Goal: Task Accomplishment & Management: Manage account settings

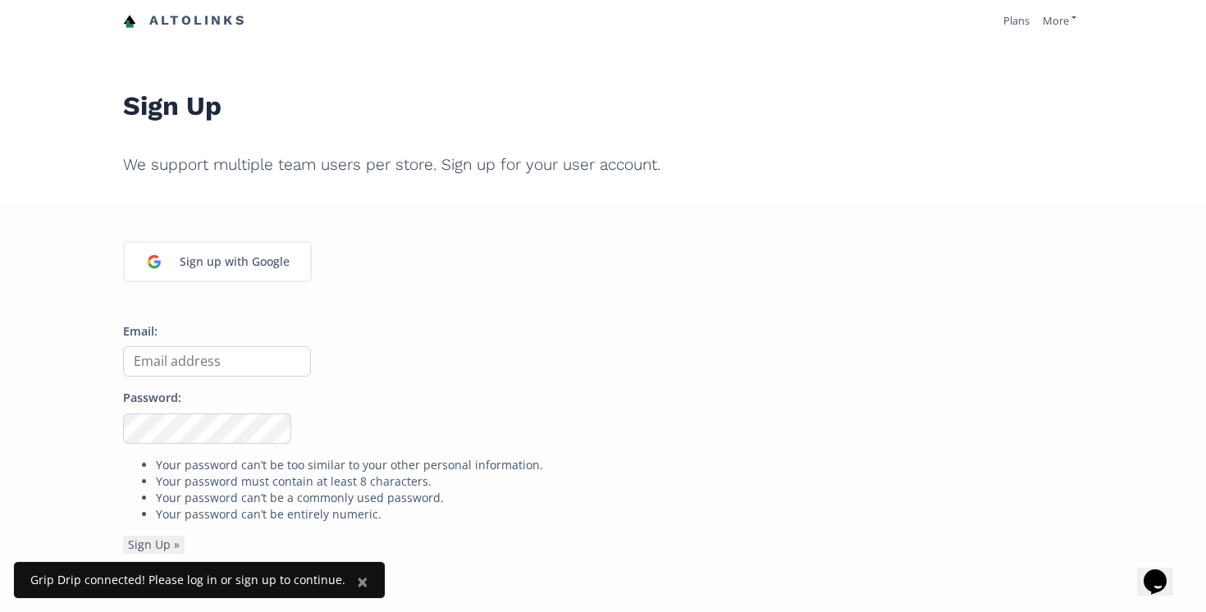
click at [182, 363] on input "Email:" at bounding box center [217, 361] width 188 height 30
type input "[EMAIL_ADDRESS][DOMAIN_NAME]"
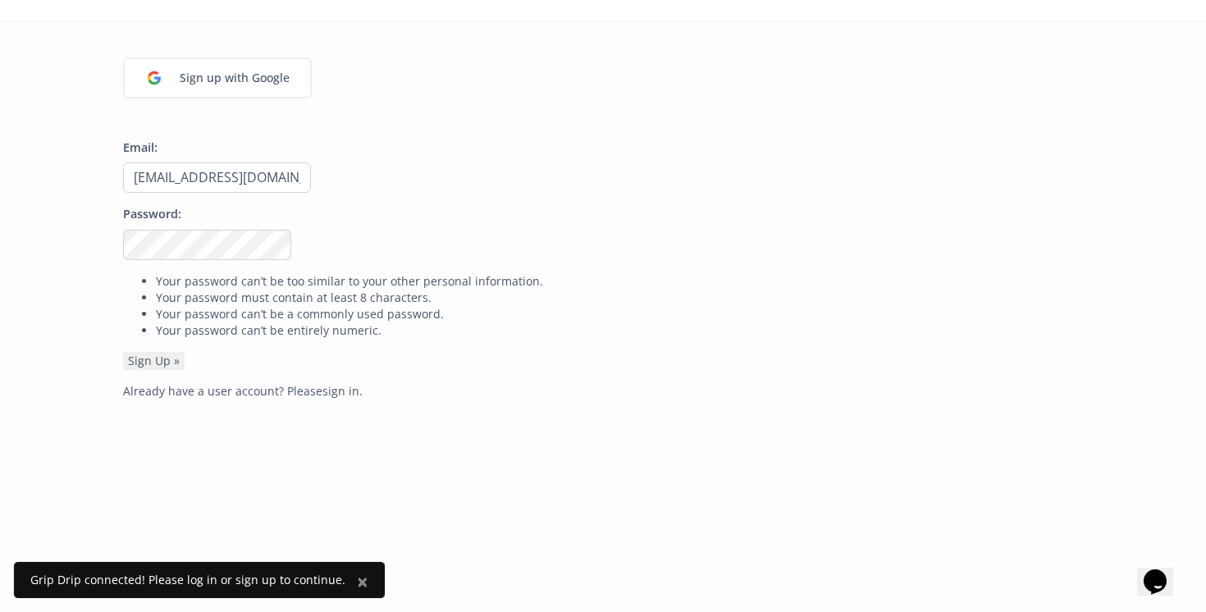
scroll to position [430, 0]
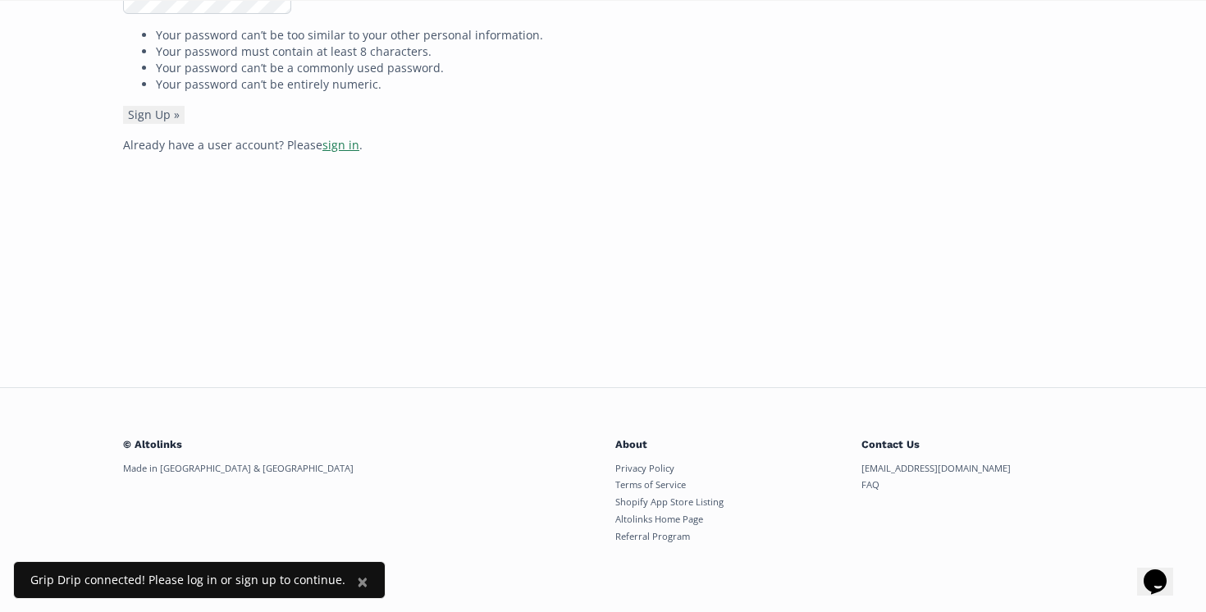
click at [338, 144] on link "sign in" at bounding box center [340, 145] width 37 height 16
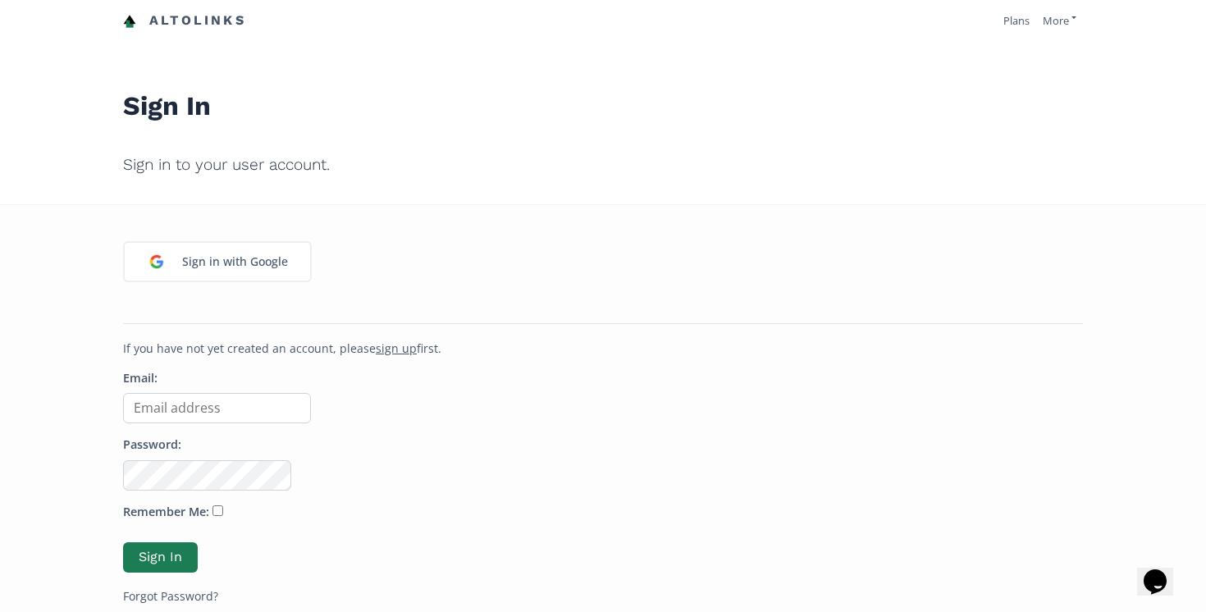
click at [226, 399] on input "Email:" at bounding box center [217, 408] width 188 height 30
type input "info@gripdripsocks.com"
click at [123, 542] on button "Sign In" at bounding box center [160, 557] width 75 height 30
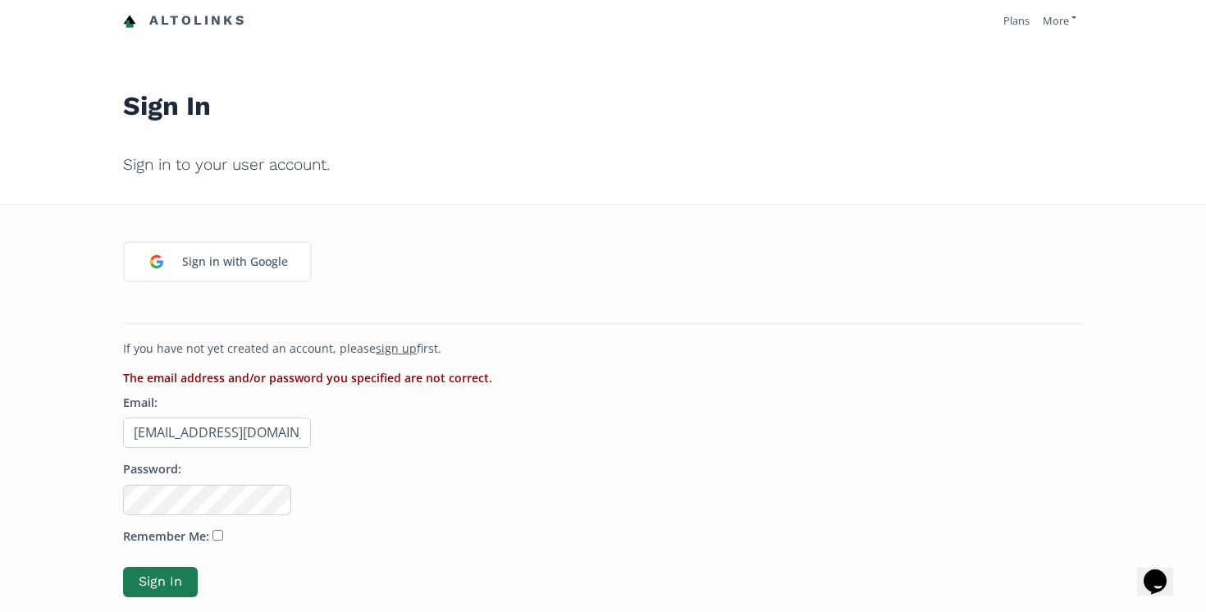
click at [152, 435] on input "[EMAIL_ADDRESS][DOMAIN_NAME]" at bounding box center [217, 432] width 188 height 30
type input "[PERSON_NAME][EMAIL_ADDRESS][DOMAIN_NAME]"
click at [123, 567] on button "Sign In" at bounding box center [160, 582] width 75 height 30
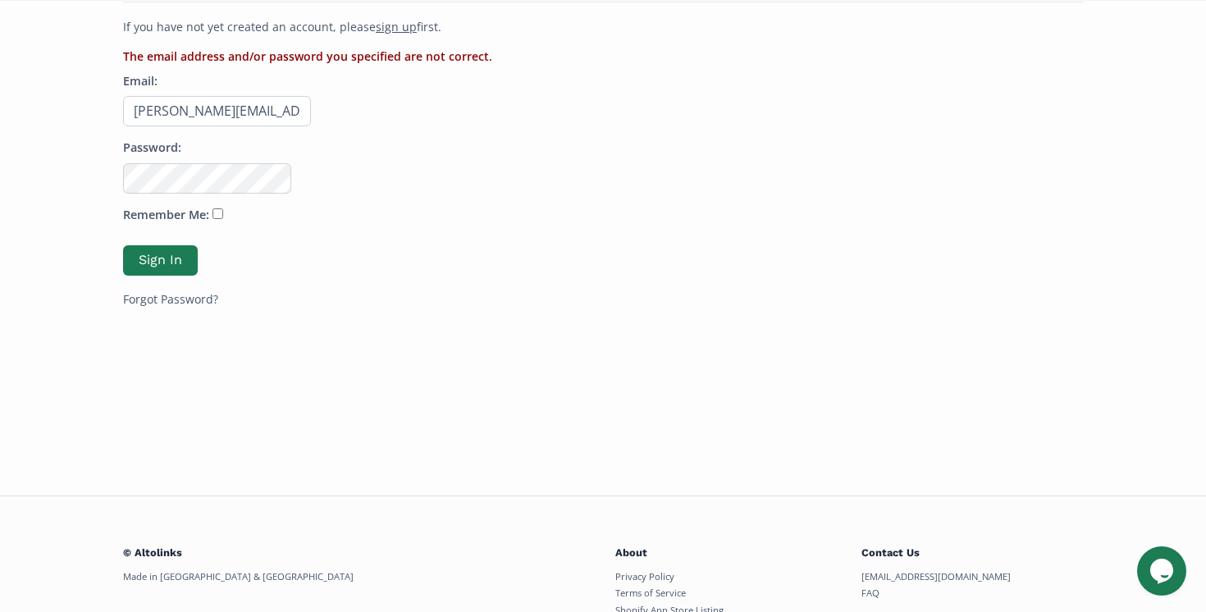
scroll to position [321, 0]
click at [181, 303] on link "Forgot Password?" at bounding box center [170, 300] width 95 height 16
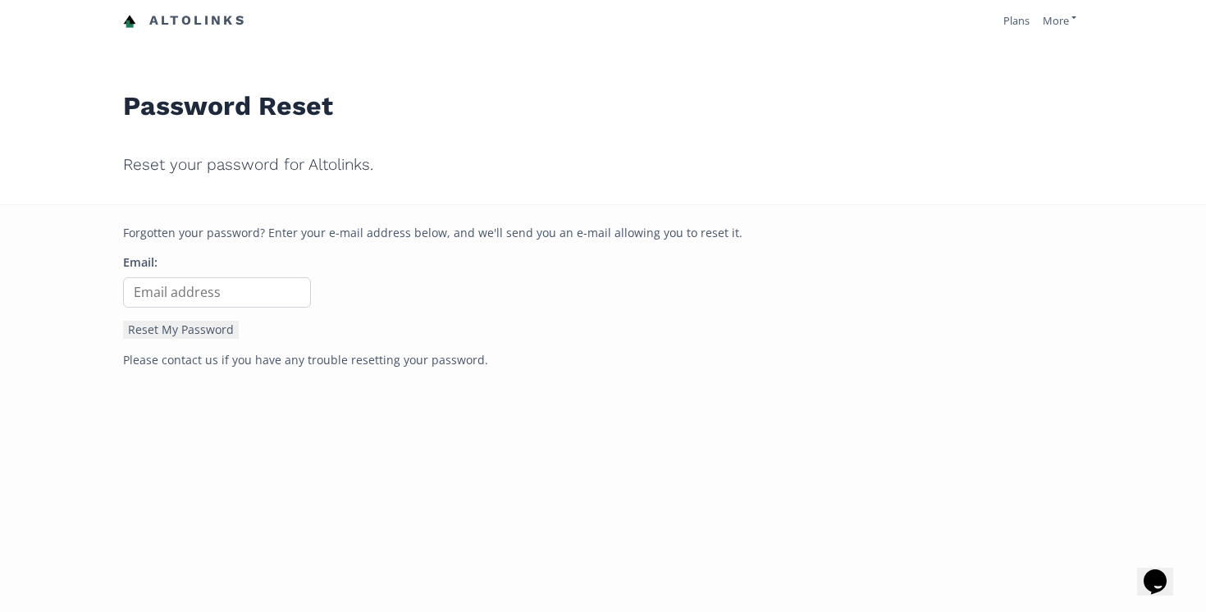
click at [202, 296] on input "Email:" at bounding box center [217, 292] width 188 height 30
type input "dana@gripdripsocks.com"
click at [210, 331] on button "Reset My Password" at bounding box center [181, 330] width 116 height 18
click at [153, 292] on input "dana@gripdripsocks.com" at bounding box center [217, 292] width 188 height 30
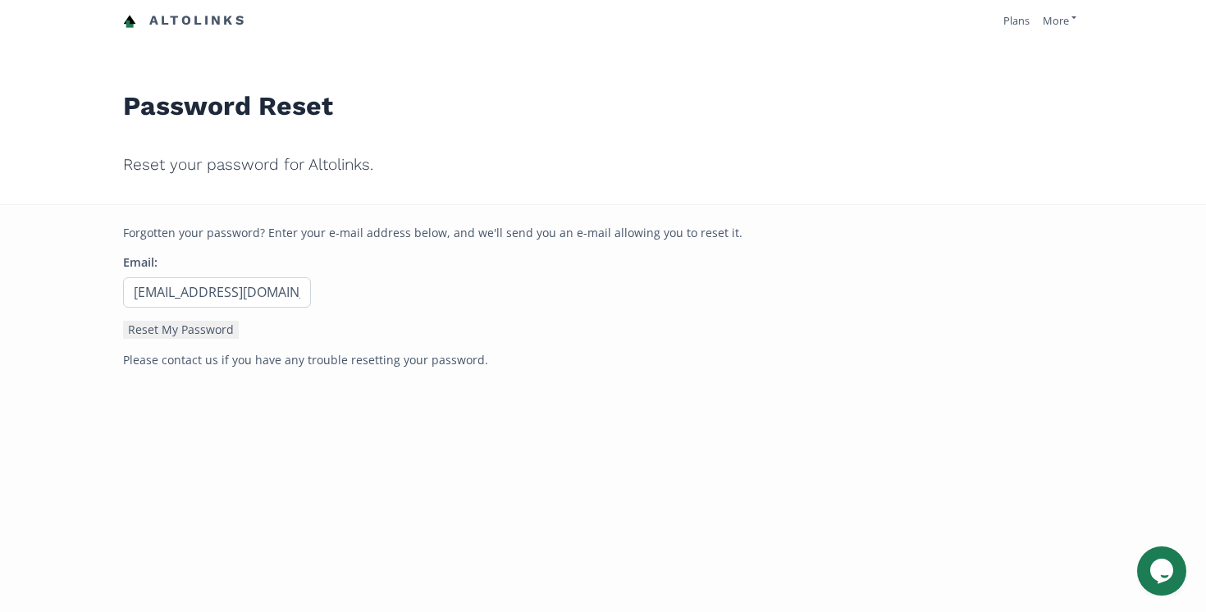
type input "[EMAIL_ADDRESS][DOMAIN_NAME]"
click at [123, 321] on button "Reset My Password" at bounding box center [181, 330] width 116 height 18
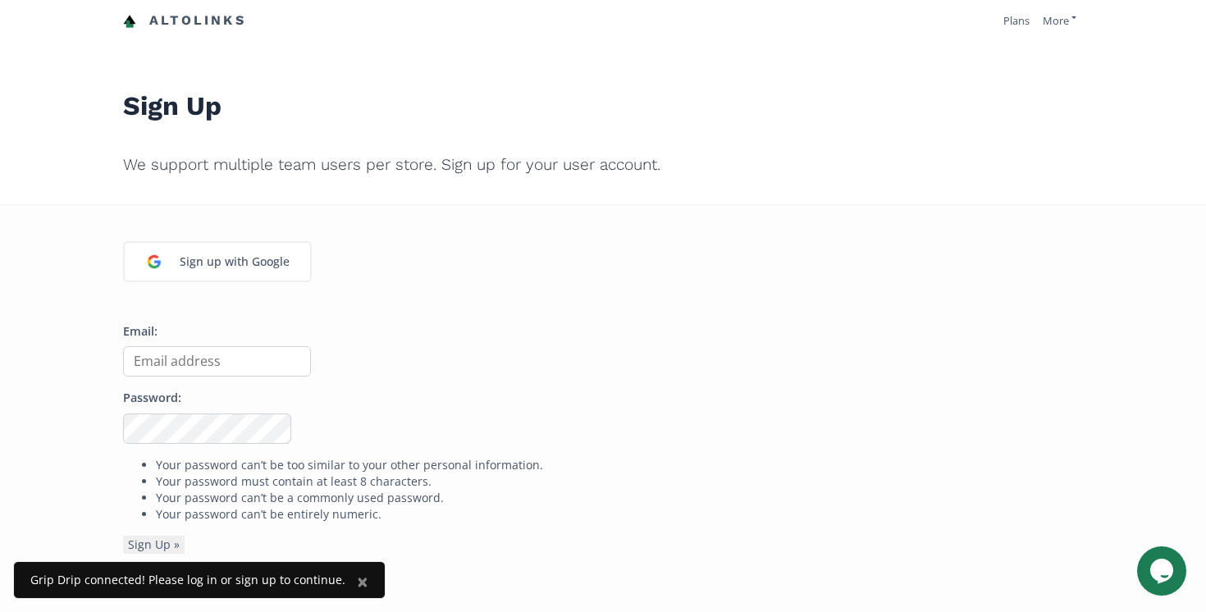
click at [181, 352] on input "Email:" at bounding box center [217, 361] width 188 height 30
type input "[PERSON_NAME][EMAIL_ADDRESS][DOMAIN_NAME]"
click at [279, 358] on input "[PERSON_NAME][EMAIL_ADDRESS][DOMAIN_NAME]" at bounding box center [217, 361] width 188 height 30
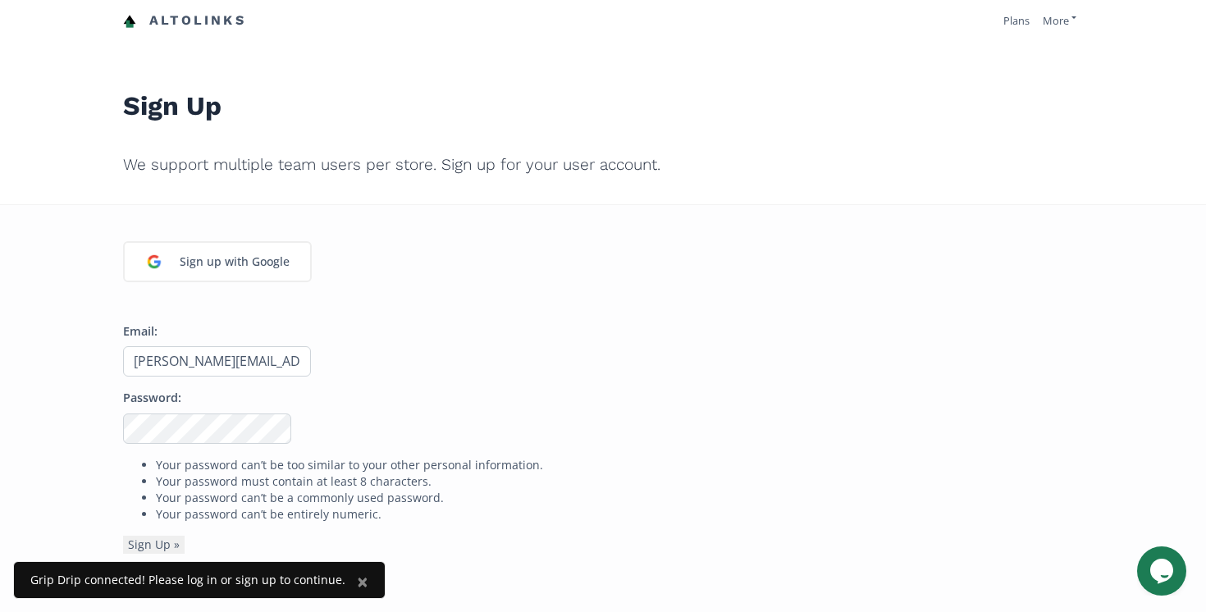
scroll to position [0, 7]
drag, startPoint x: 278, startPoint y: 360, endPoint x: 287, endPoint y: 360, distance: 9.0
click at [287, 360] on input "[PERSON_NAME][EMAIL_ADDRESS][DOMAIN_NAME]" at bounding box center [217, 361] width 188 height 30
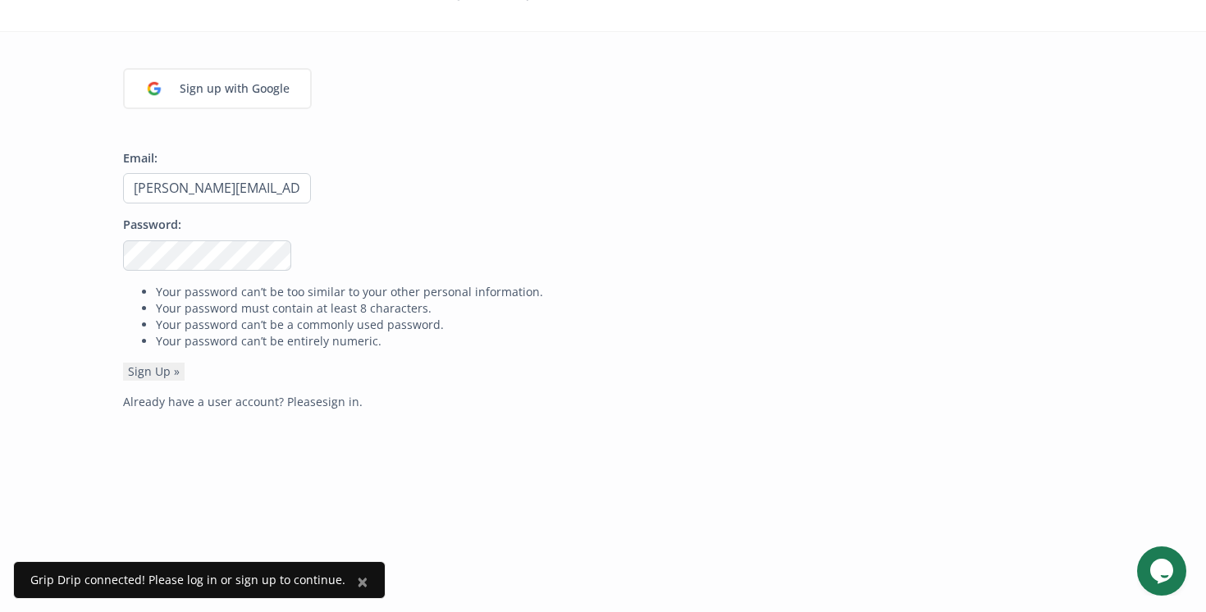
scroll to position [173, 0]
click at [173, 376] on button "Sign Up »" at bounding box center [154, 372] width 62 height 18
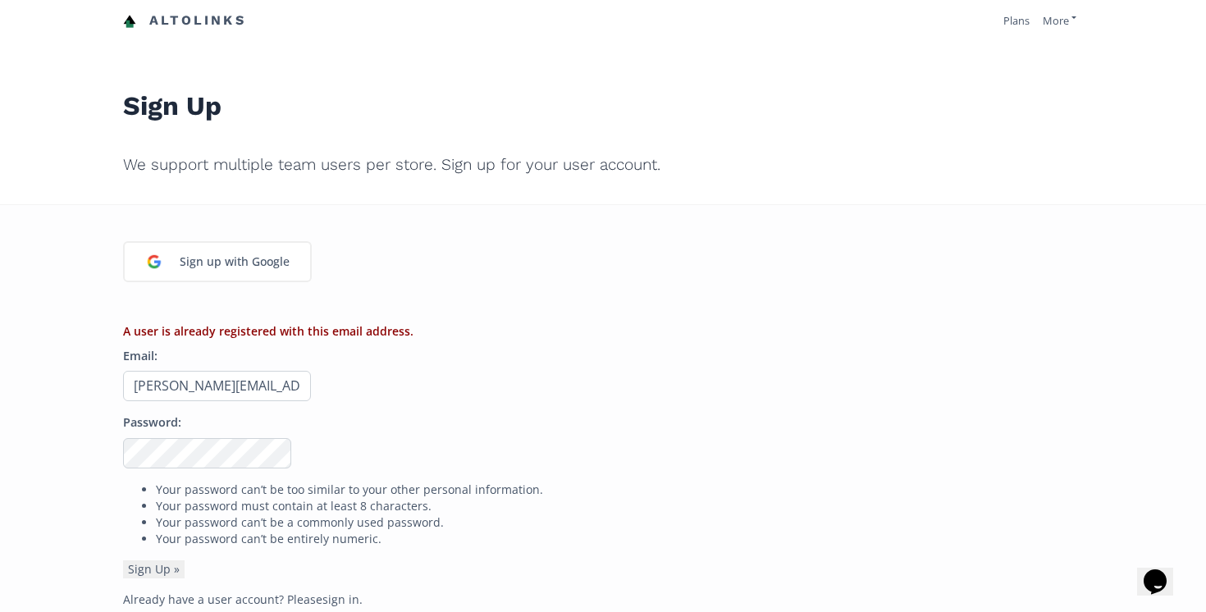
click at [123, 560] on button "Sign Up »" at bounding box center [154, 569] width 62 height 18
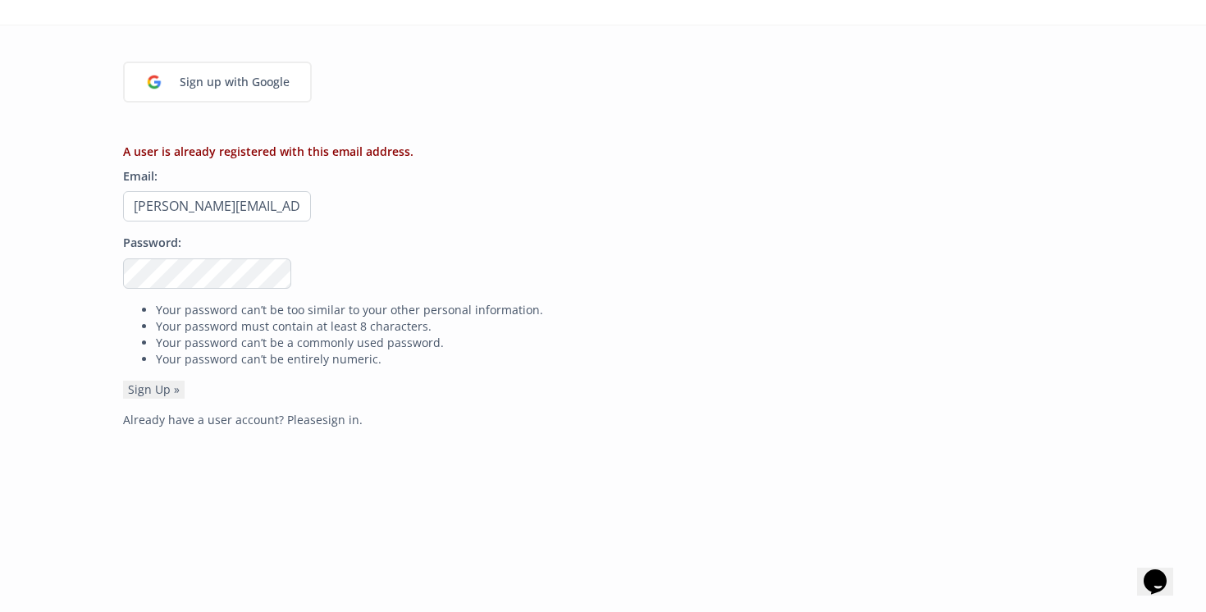
scroll to position [219, 0]
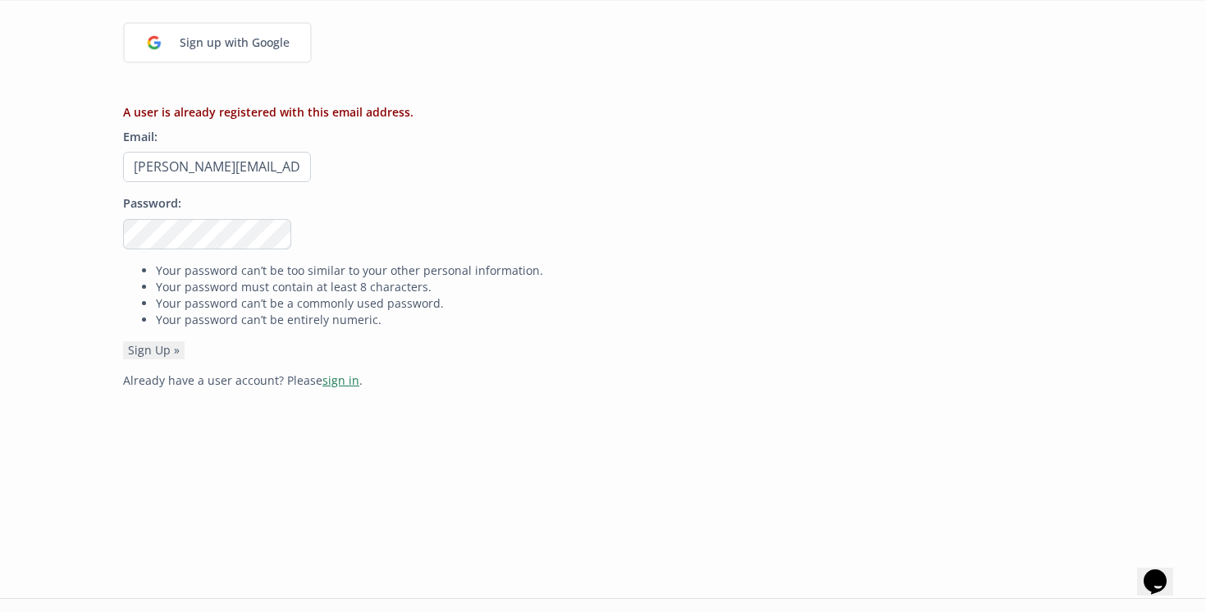
click at [340, 384] on link "sign in" at bounding box center [340, 380] width 37 height 16
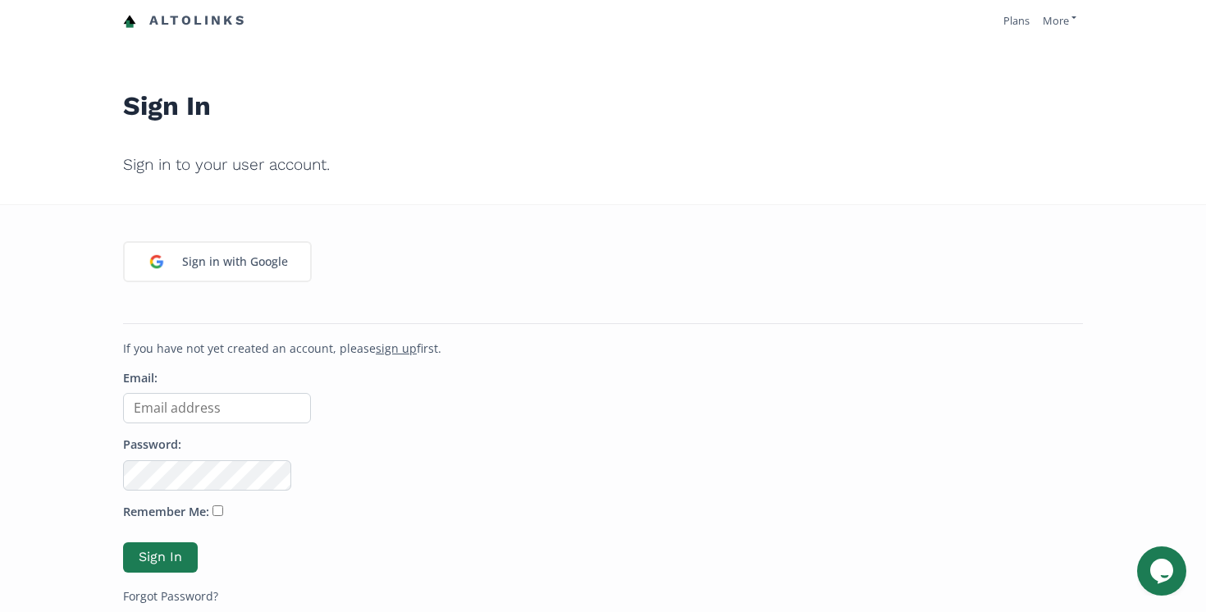
click at [193, 415] on input "Email:" at bounding box center [217, 408] width 188 height 30
type input "[PERSON_NAME][EMAIL_ADDRESS][DOMAIN_NAME]"
click at [218, 509] on input "Remember Me:" at bounding box center [217, 510] width 11 height 11
checkbox input "true"
click at [173, 555] on button "Sign In" at bounding box center [161, 557] width 80 height 35
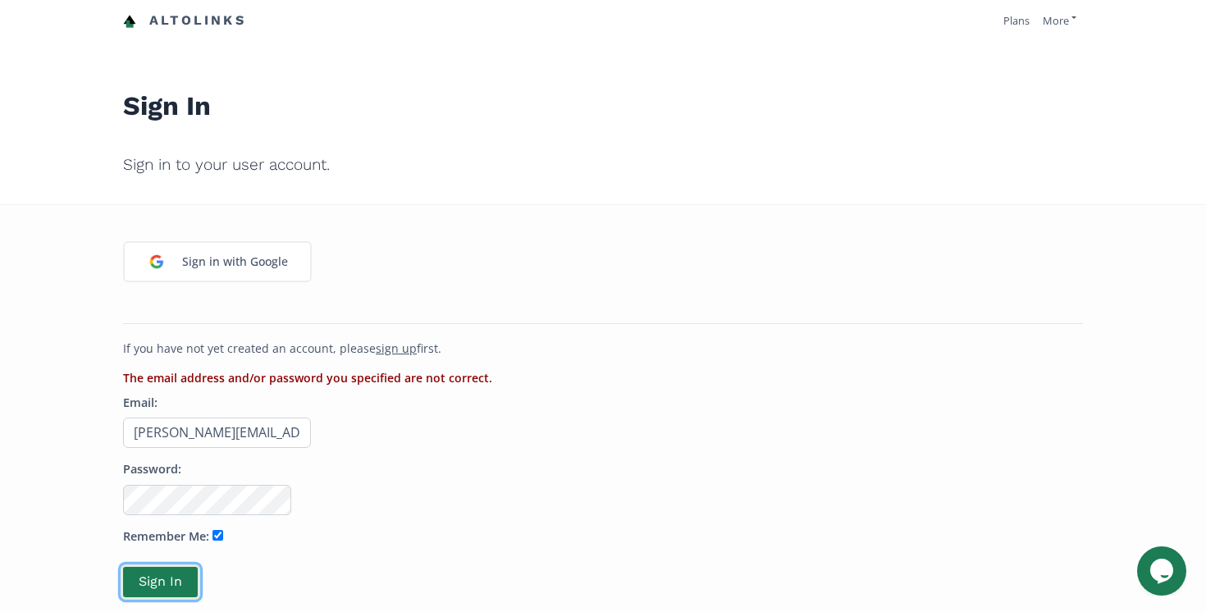
click at [176, 569] on button "Sign In" at bounding box center [161, 581] width 80 height 35
